Goal: Task Accomplishment & Management: Use online tool/utility

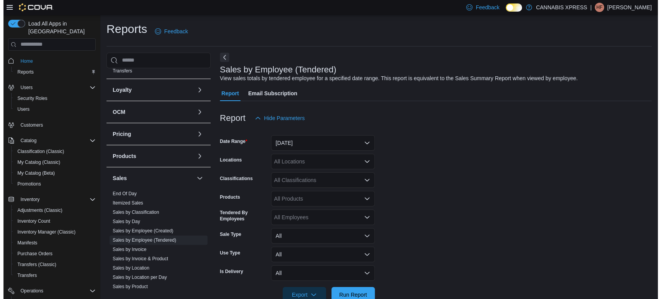
scroll to position [430, 0]
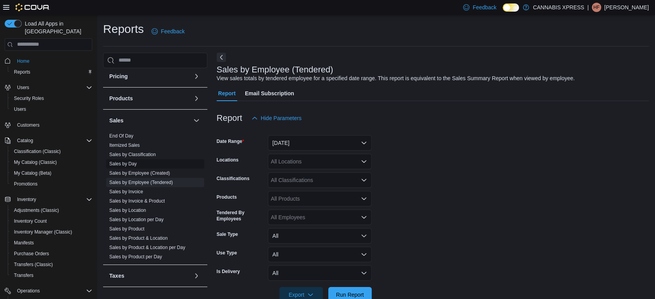
click at [130, 163] on link "Sales by Day" at bounding box center [122, 163] width 27 height 5
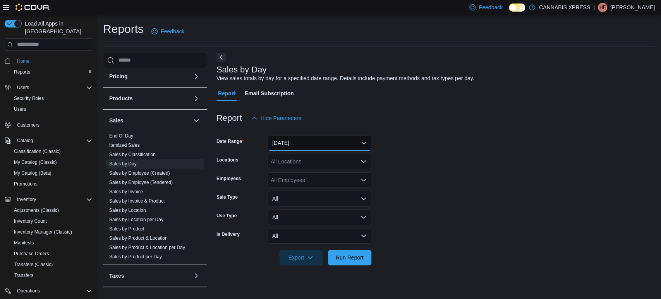
click at [314, 143] on button "[DATE]" at bounding box center [320, 142] width 104 height 15
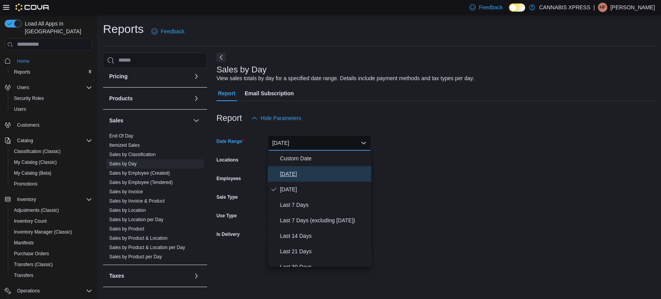
click at [287, 170] on span "[DATE]" at bounding box center [324, 173] width 88 height 9
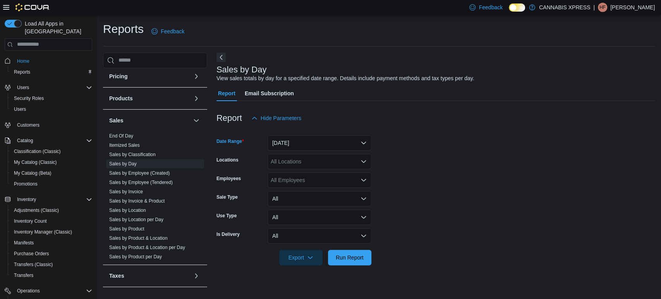
click at [301, 164] on div "All Locations" at bounding box center [320, 161] width 104 height 15
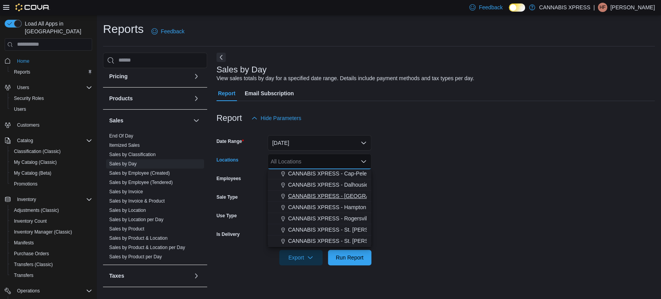
click at [344, 191] on button "CANNABIS XPRESS - [GEOGRAPHIC_DATA]-[GEOGRAPHIC_DATA] ([GEOGRAPHIC_DATA])" at bounding box center [320, 196] width 104 height 11
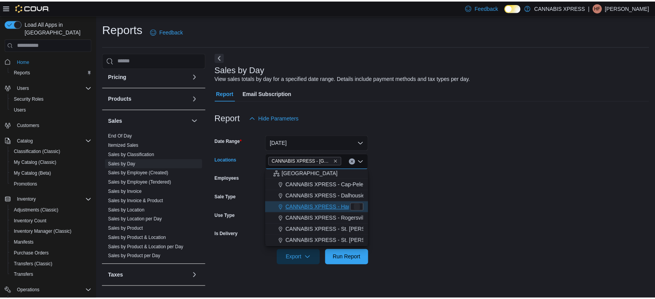
scroll to position [180, 0]
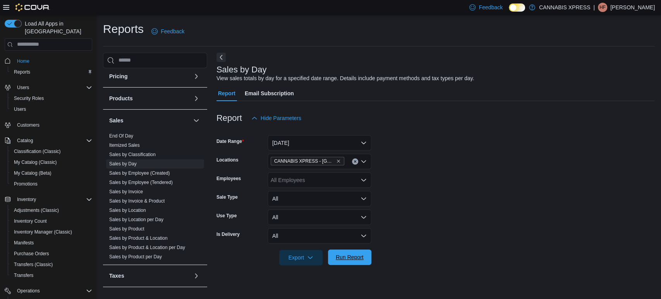
click at [352, 258] on span "Run Report" at bounding box center [350, 257] width 28 height 8
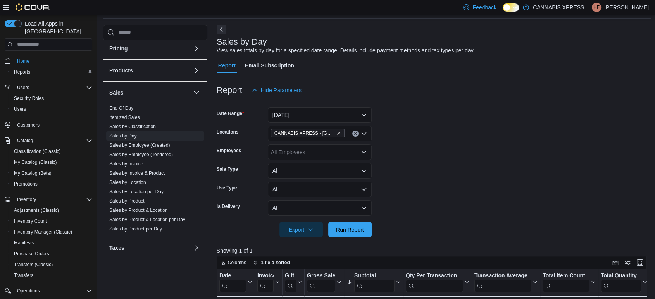
scroll to position [43, 0]
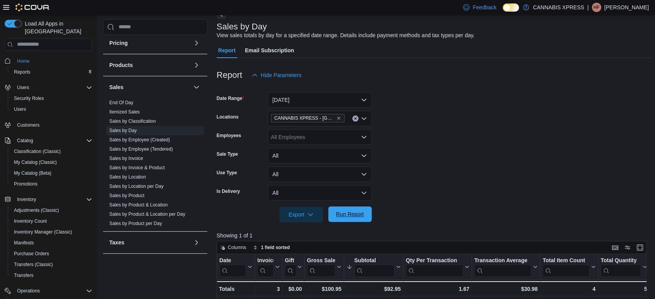
click at [360, 214] on span "Run Report" at bounding box center [350, 214] width 28 height 8
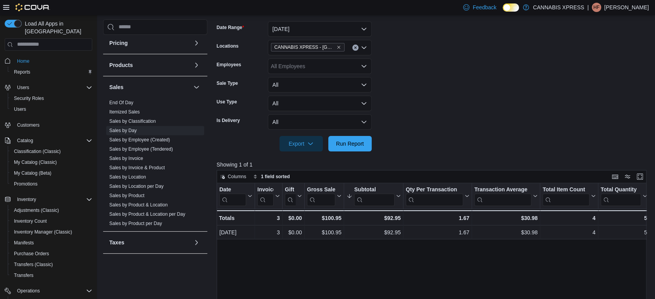
scroll to position [129, 0]
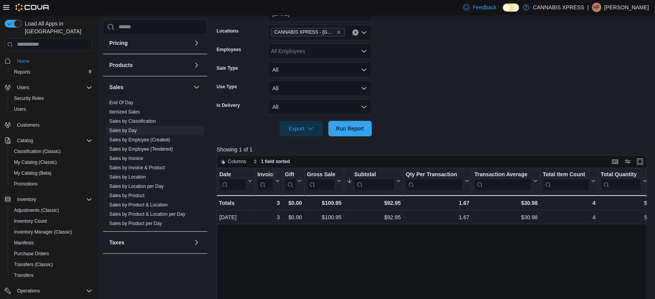
click at [515, 102] on form "Date Range [DATE] Locations CANNABIS XPRESS - [GEOGRAPHIC_DATA]-[GEOGRAPHIC_DAT…" at bounding box center [433, 66] width 434 height 139
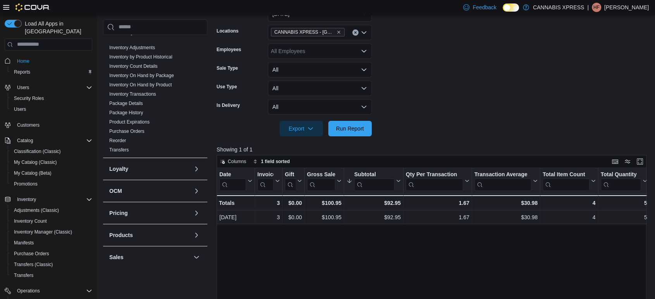
scroll to position [260, 0]
click at [160, 86] on link "Inventory On Hand by Product" at bounding box center [140, 84] width 62 height 5
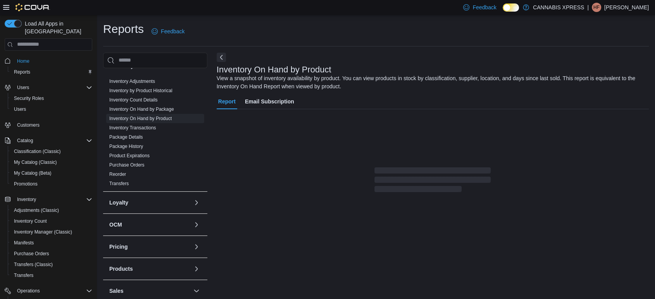
scroll to position [12, 0]
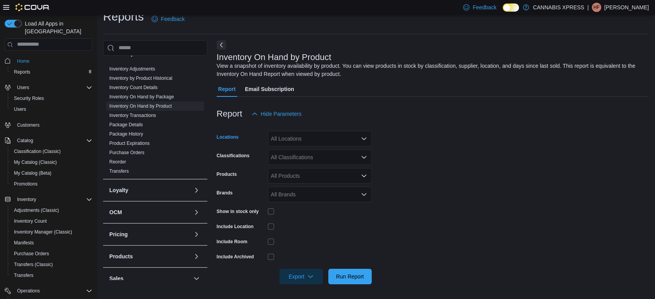
click at [306, 136] on div "All Locations" at bounding box center [320, 138] width 104 height 15
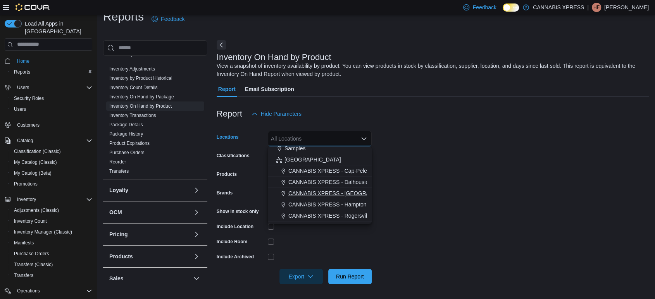
click at [334, 190] on span "CANNABIS XPRESS - [GEOGRAPHIC_DATA]-[GEOGRAPHIC_DATA] ([GEOGRAPHIC_DATA])" at bounding box center [404, 193] width 232 height 8
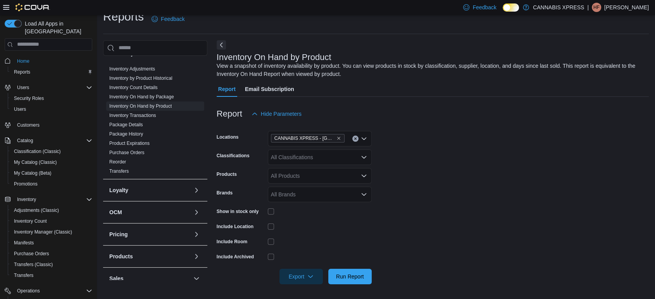
click at [457, 152] on form "Locations CANNABIS XPRESS - [GEOGRAPHIC_DATA]-[GEOGRAPHIC_DATA] (Woolastook Dri…" at bounding box center [432, 203] width 432 height 163
click at [330, 159] on div "All Classifications" at bounding box center [320, 156] width 104 height 15
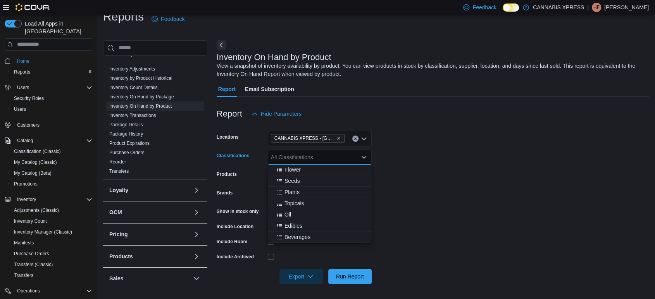
scroll to position [0, 0]
click at [295, 182] on span "Flower" at bounding box center [292, 182] width 16 height 8
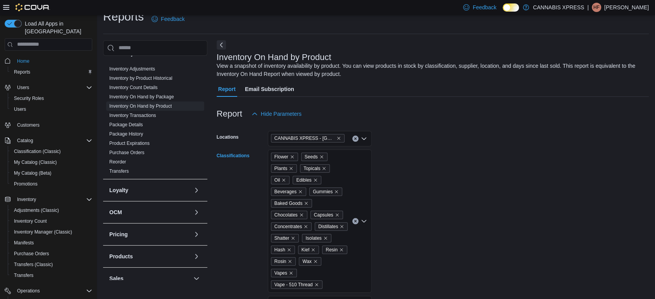
scroll to position [141, 0]
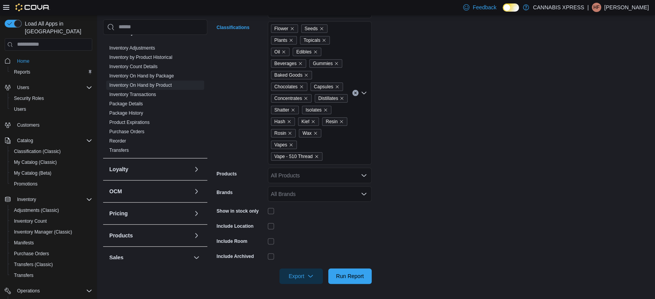
click at [325, 158] on input "Classifications" at bounding box center [325, 156] width 1 height 9
click at [325, 154] on div "Flower Seeds Plants Topicals Oil Edibles Beverages Gummies Baked Goods Chocolat…" at bounding box center [320, 92] width 104 height 143
click at [301, 221] on span "Pre-Rolls" at bounding box center [295, 225] width 22 height 8
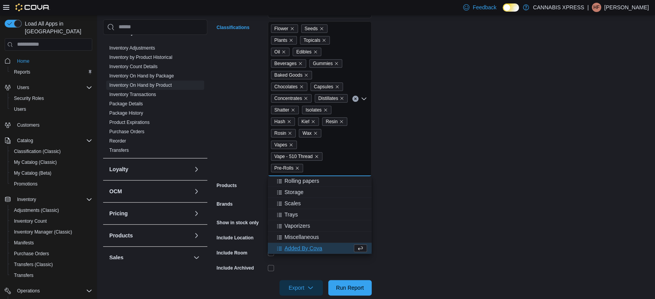
click at [486, 199] on form "Locations CANNABIS XPRESS - [GEOGRAPHIC_DATA]-[GEOGRAPHIC_DATA] (Woolastook Dri…" at bounding box center [432, 144] width 432 height 302
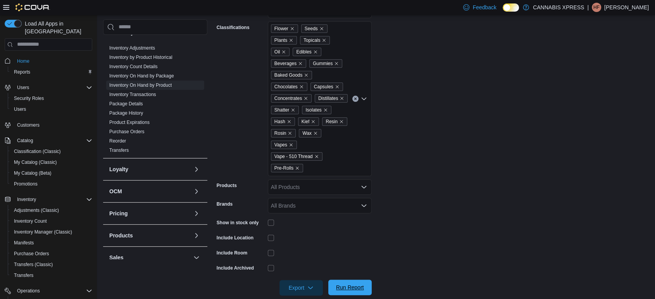
click at [364, 290] on span "Run Report" at bounding box center [350, 287] width 34 height 15
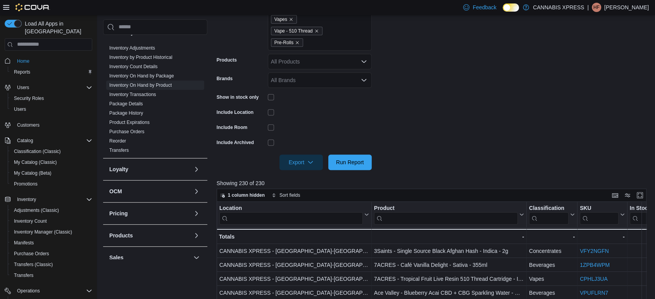
scroll to position [270, 0]
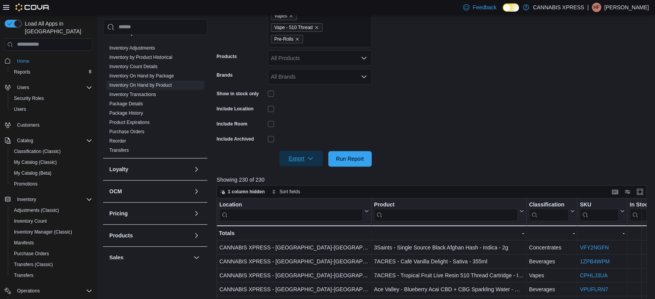
click at [293, 156] on span "Export" at bounding box center [301, 158] width 34 height 15
click at [307, 171] on span "Export to Excel" at bounding box center [302, 174] width 35 height 6
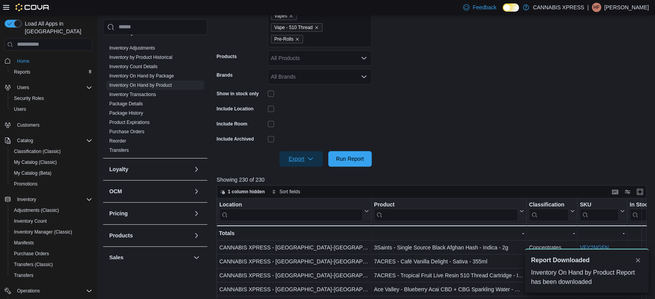
scroll to position [0, 0]
